Goal: Check status: Verify the current state of an ongoing process or item

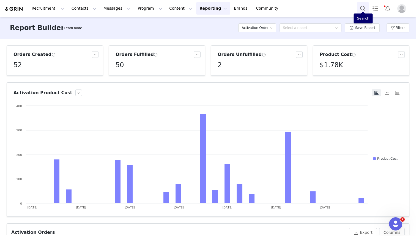
click at [361, 8] on button "Search" at bounding box center [362, 8] width 12 height 12
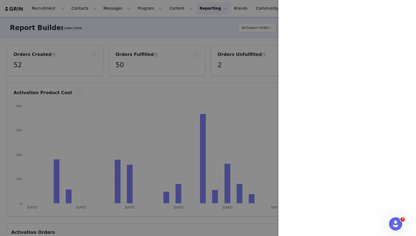
click at [187, 13] on div at bounding box center [208, 118] width 416 height 236
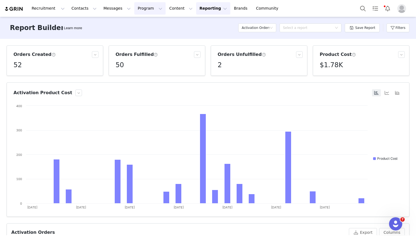
click at [138, 11] on button "Program Program" at bounding box center [149, 8] width 31 height 12
click at [138, 25] on p "Activations" at bounding box center [140, 24] width 21 height 6
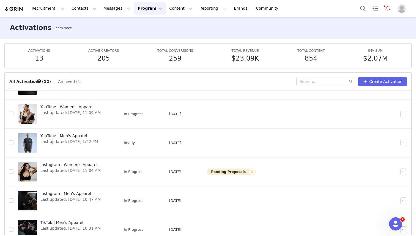
scroll to position [29, 0]
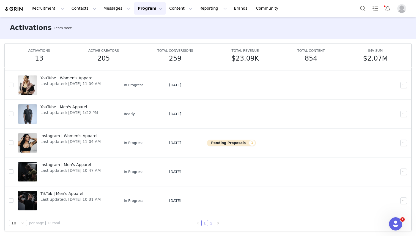
click at [209, 222] on link "2" at bounding box center [211, 223] width 6 height 6
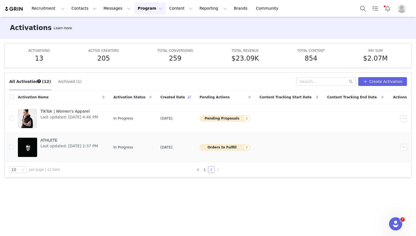
scroll to position [0, 0]
click at [55, 141] on span "ATHLETE" at bounding box center [68, 140] width 57 height 6
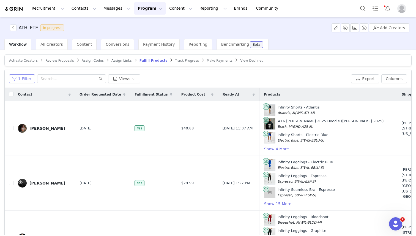
click at [25, 77] on button "1 Filter" at bounding box center [22, 78] width 26 height 9
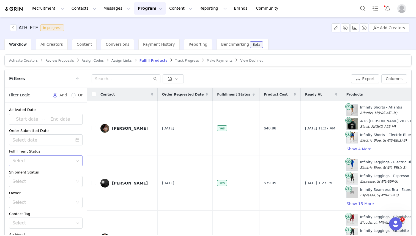
click at [41, 162] on div "Select" at bounding box center [42, 160] width 61 height 5
click at [38, 180] on li "Unfulfilled" at bounding box center [45, 181] width 73 height 9
click at [44, 151] on div "Fulfillment Status" at bounding box center [45, 150] width 73 height 5
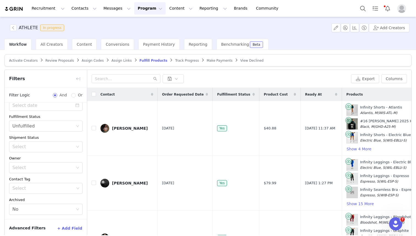
scroll to position [26, 0]
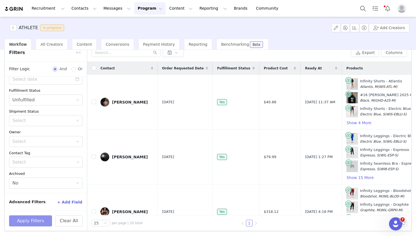
click at [34, 219] on button "Apply Filters" at bounding box center [30, 220] width 43 height 11
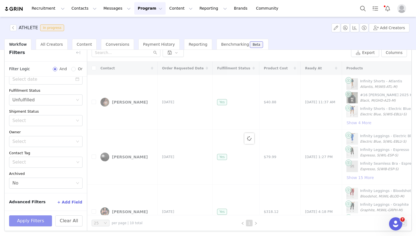
scroll to position [4, 0]
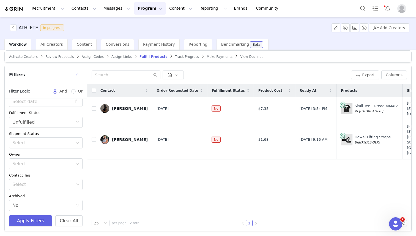
click at [78, 74] on button "button" at bounding box center [78, 74] width 9 height 9
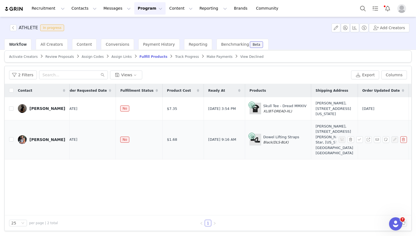
scroll to position [0, 0]
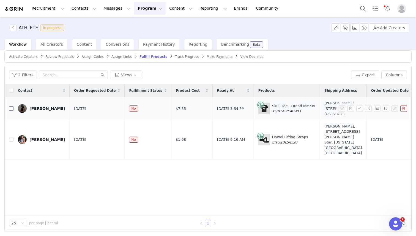
click at [10, 110] on input "checkbox" at bounding box center [11, 108] width 4 height 4
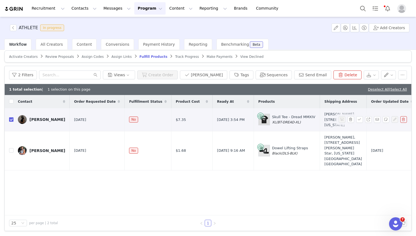
click at [11, 121] on input "checkbox" at bounding box center [11, 119] width 4 height 4
checkbox input "false"
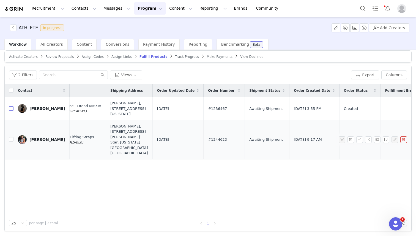
scroll to position [0, 214]
click at [368, 143] on button "button" at bounding box center [368, 139] width 7 height 7
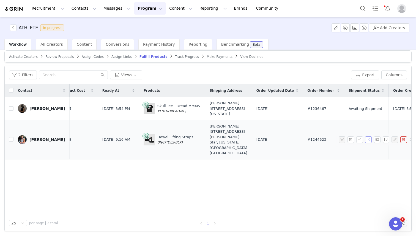
scroll to position [0, 0]
